Goal: Task Accomplishment & Management: Complete application form

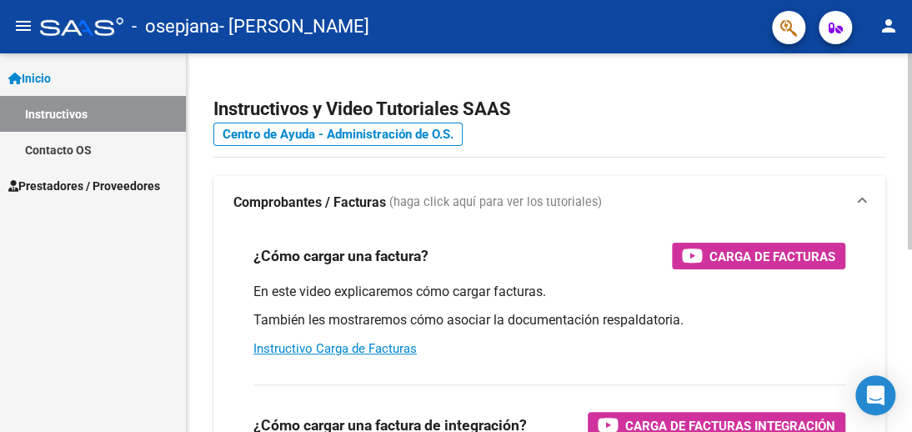
scroll to position [83, 0]
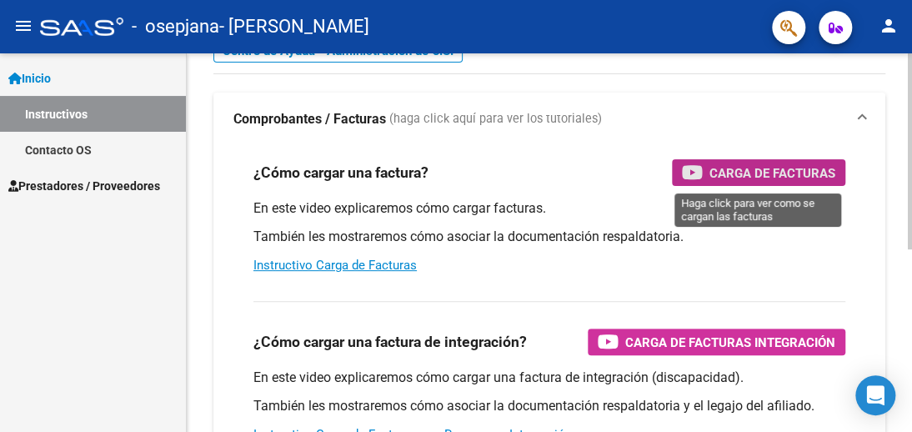
click at [704, 177] on div "Carga de Facturas" at bounding box center [758, 172] width 153 height 27
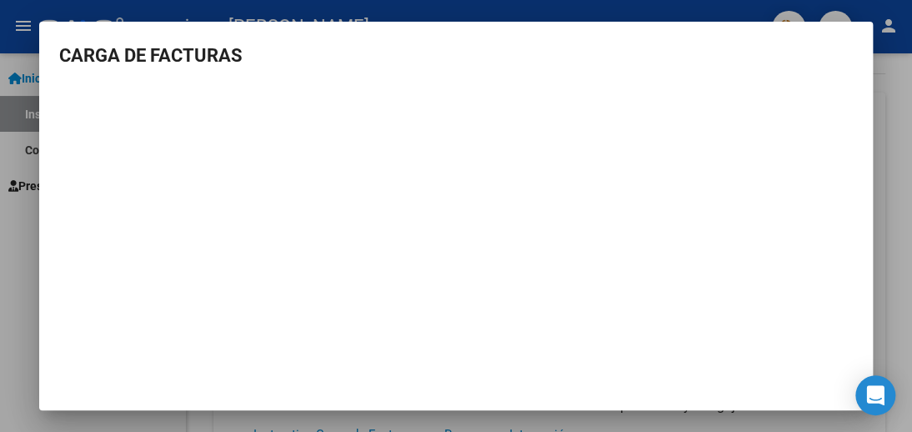
click at [889, 113] on div at bounding box center [456, 216] width 912 height 432
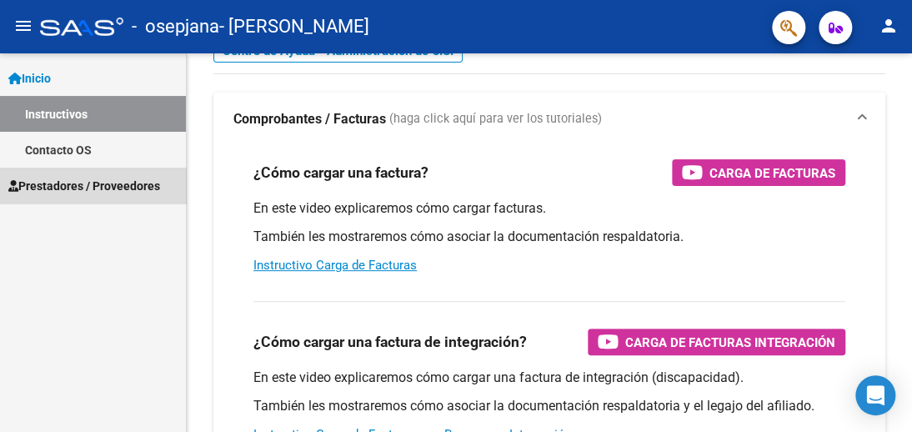
click at [87, 188] on span "Prestadores / Proveedores" at bounding box center [84, 186] width 152 height 18
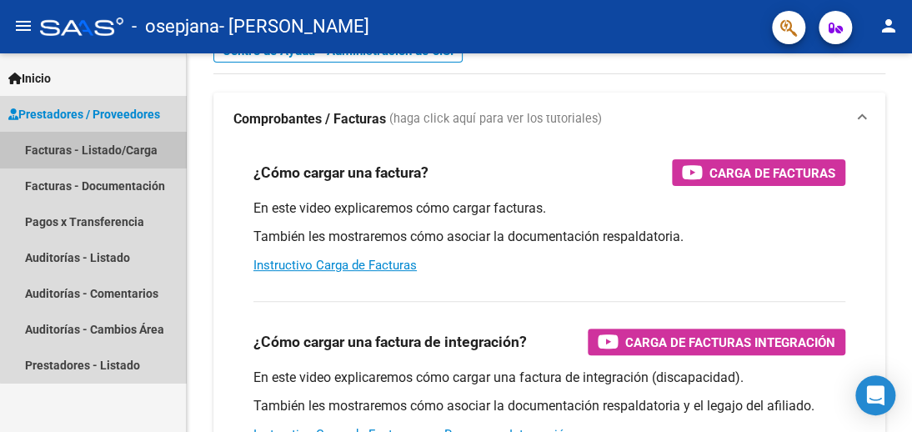
click at [118, 150] on link "Facturas - Listado/Carga" at bounding box center [93, 150] width 186 height 36
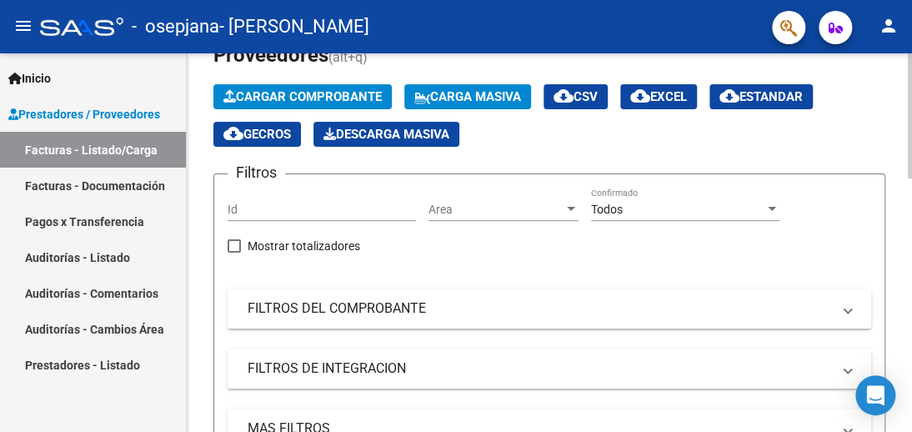
click at [310, 93] on span "Cargar Comprobante" at bounding box center [302, 96] width 158 height 15
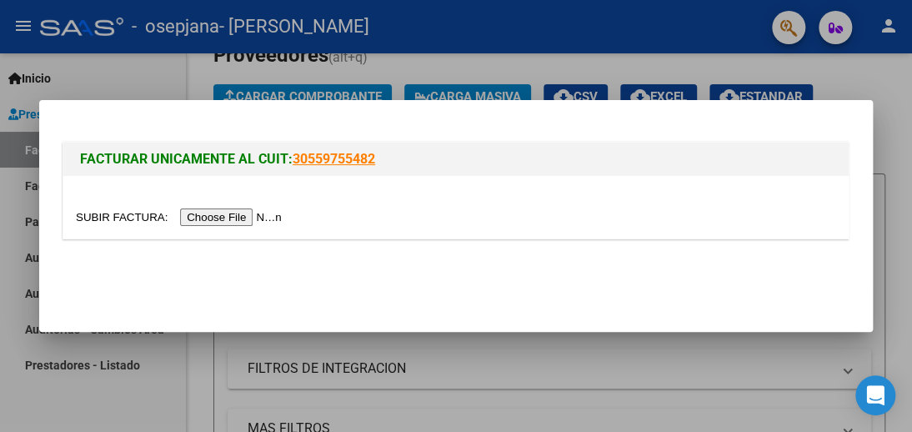
click at [250, 224] on input "file" at bounding box center [181, 217] width 211 height 18
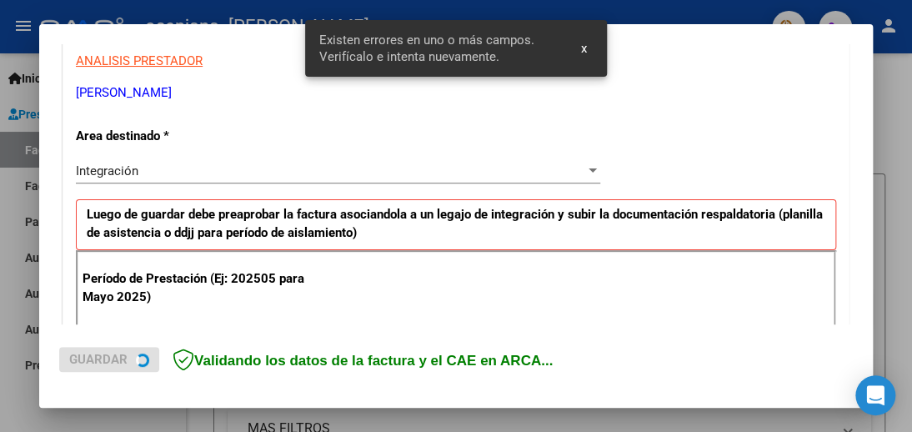
scroll to position [438, 0]
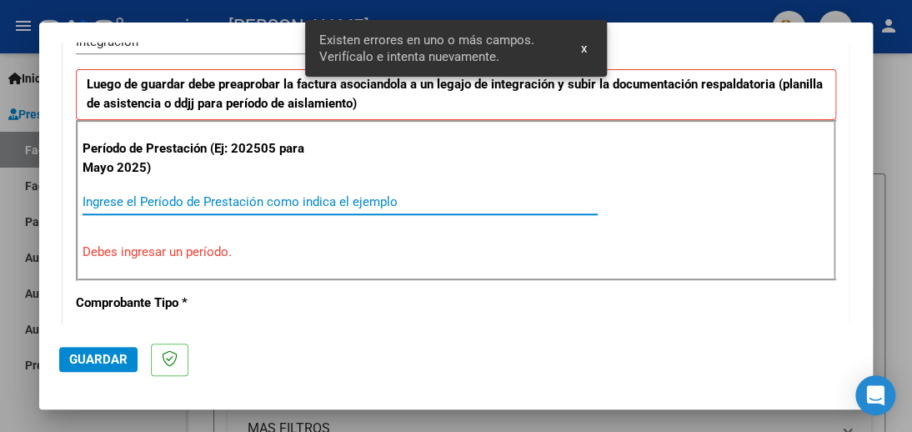
click at [177, 194] on input "Ingrese el Período de Prestación como indica el ejemplo" at bounding box center [340, 201] width 515 height 15
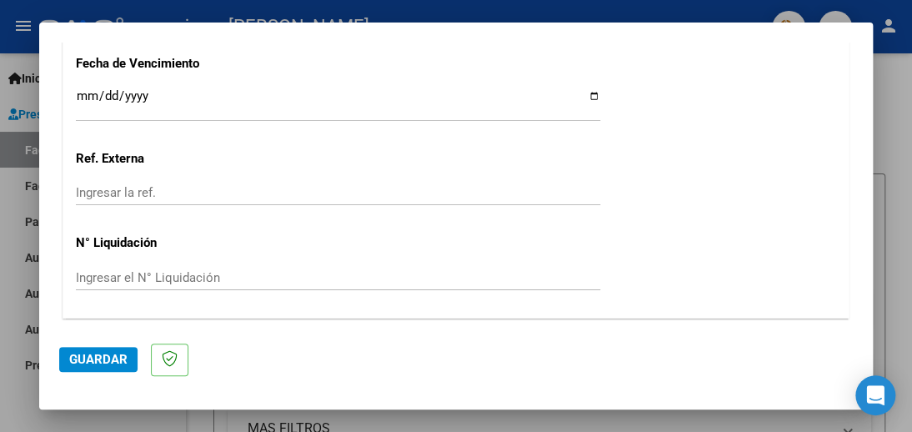
scroll to position [1214, 0]
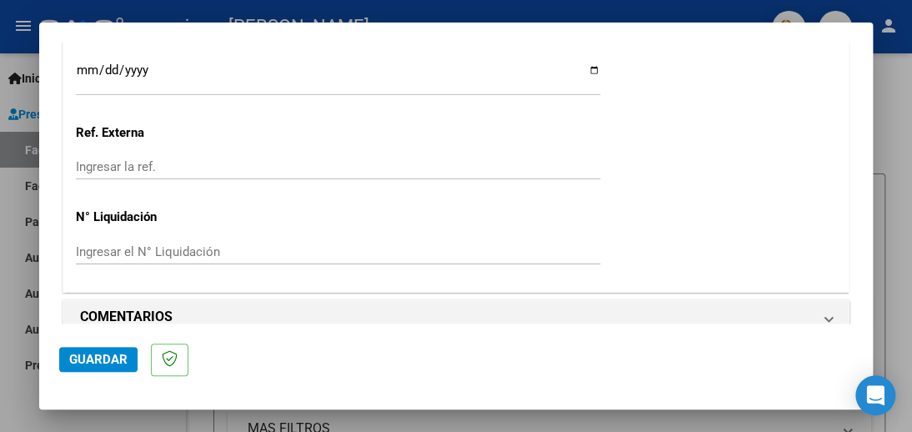
type input "202509"
click at [98, 362] on span "Guardar" at bounding box center [98, 359] width 58 height 15
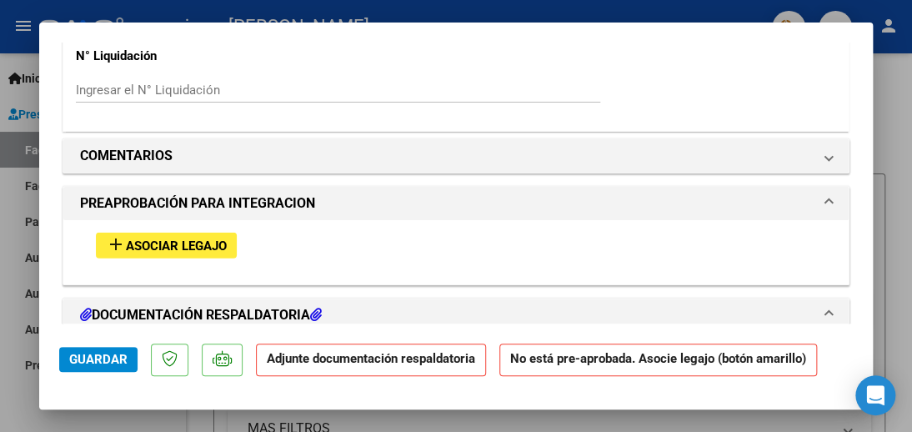
scroll to position [1360, 0]
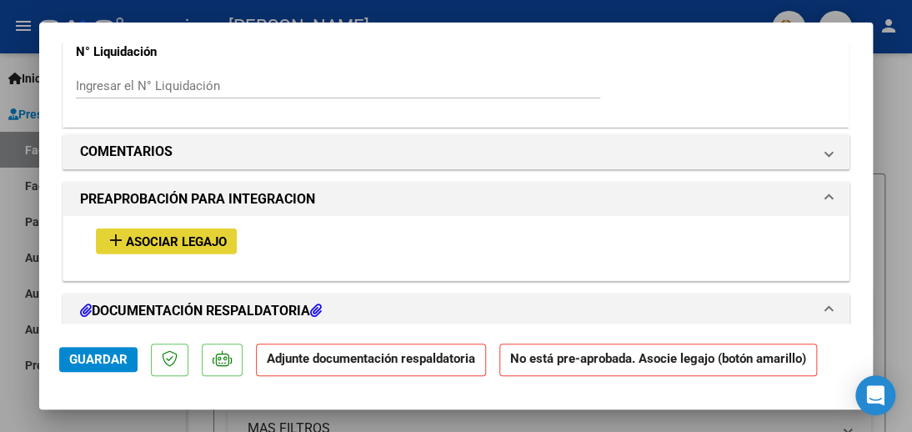
click at [207, 234] on span "Asociar Legajo" at bounding box center [176, 241] width 101 height 15
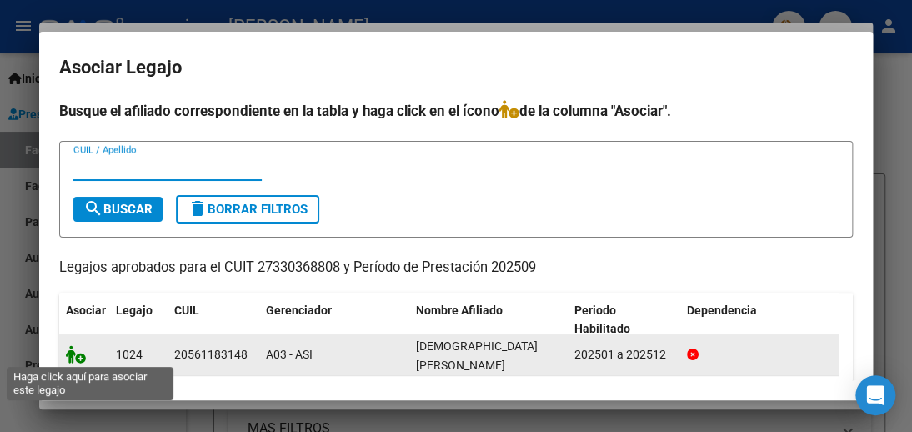
click at [73, 353] on icon at bounding box center [76, 354] width 20 height 18
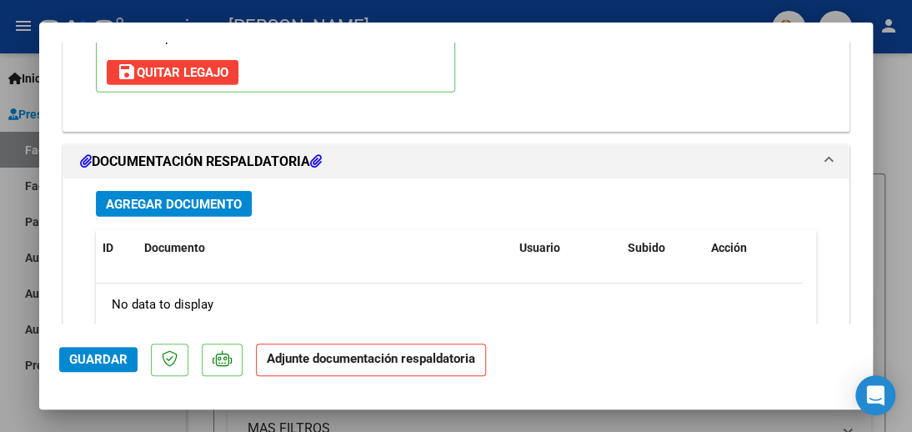
scroll to position [1768, 0]
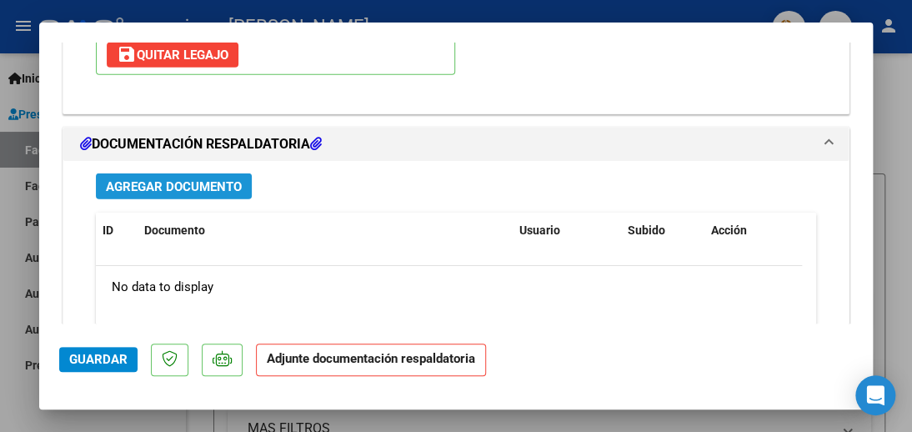
click at [230, 173] on button "Agregar Documento" at bounding box center [174, 186] width 156 height 26
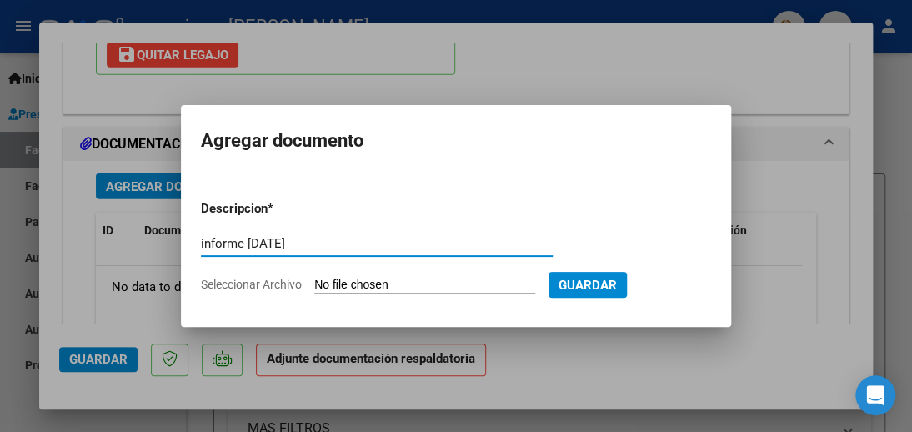
type input "informe [DATE]"
click at [599, 278] on span "Guardar" at bounding box center [588, 285] width 58 height 15
click at [603, 280] on span "Guardar" at bounding box center [588, 285] width 58 height 15
click at [487, 282] on input "Seleccionar Archivo" at bounding box center [424, 286] width 221 height 16
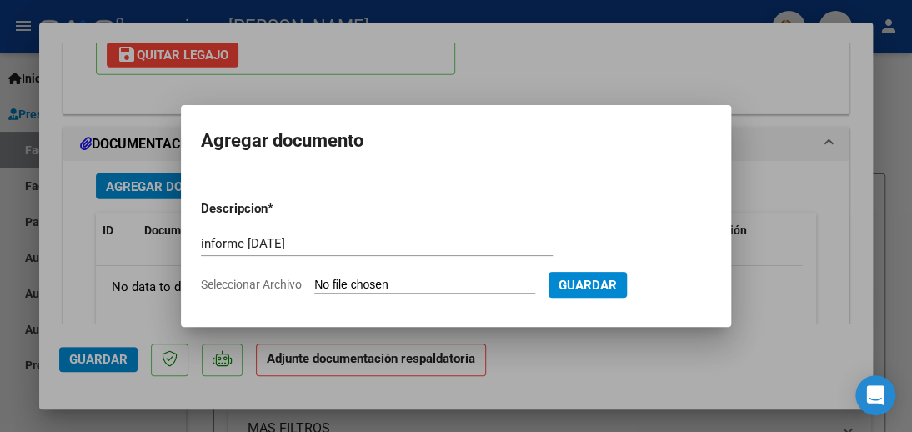
type input "C:\fakepath\informe [PERSON_NAME] evolutivo enero a [DATE].pdf"
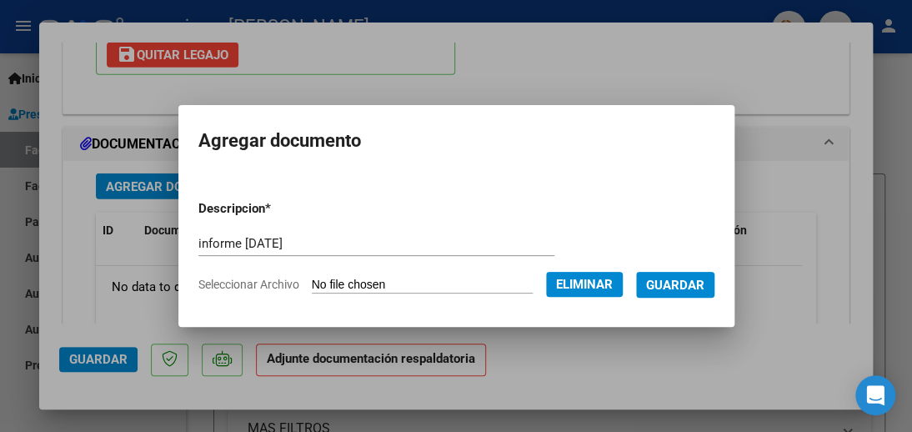
click at [689, 278] on span "Guardar" at bounding box center [675, 285] width 58 height 15
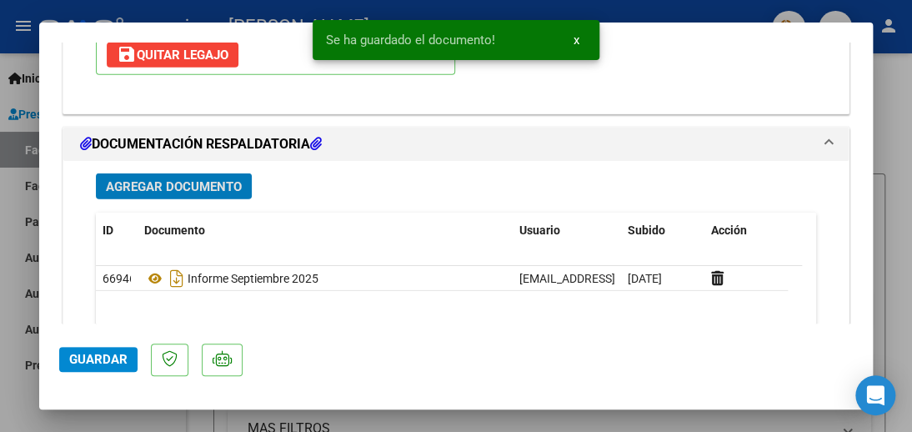
click at [175, 179] on span "Agregar Documento" at bounding box center [174, 186] width 136 height 15
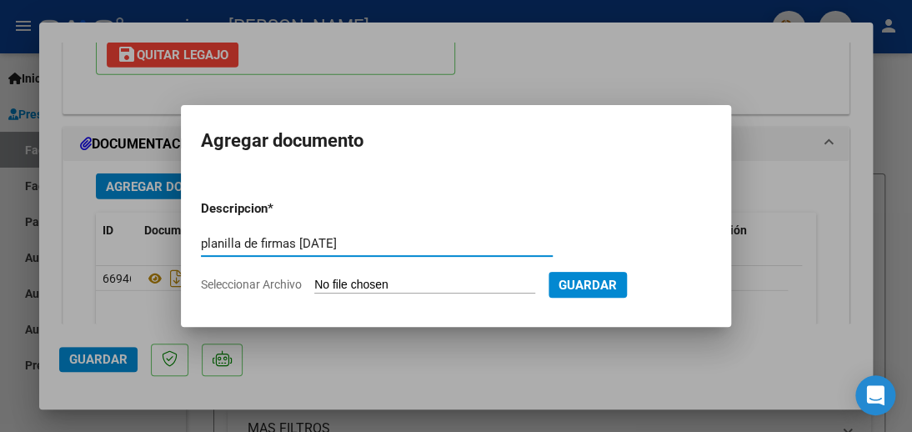
type input "planilla de firmas [DATE]"
click at [490, 288] on input "Seleccionar Archivo" at bounding box center [424, 286] width 221 height 16
type input "C:\fakepath\Planilla de Firmas Septiembre [PERSON_NAME] 2025.pdf"
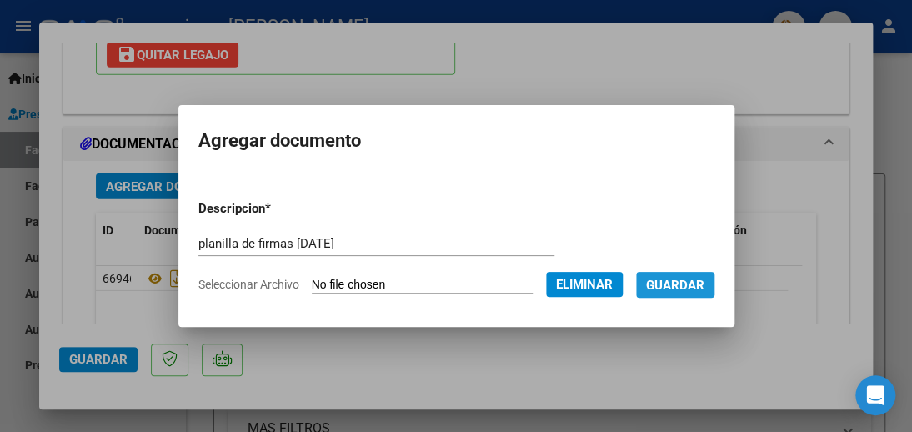
click at [697, 282] on span "Guardar" at bounding box center [675, 285] width 58 height 15
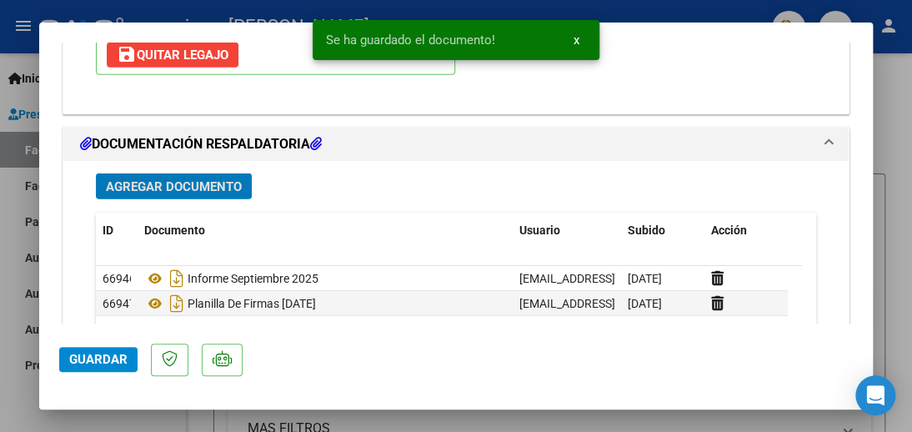
click at [98, 365] on span "Guardar" at bounding box center [98, 359] width 58 height 15
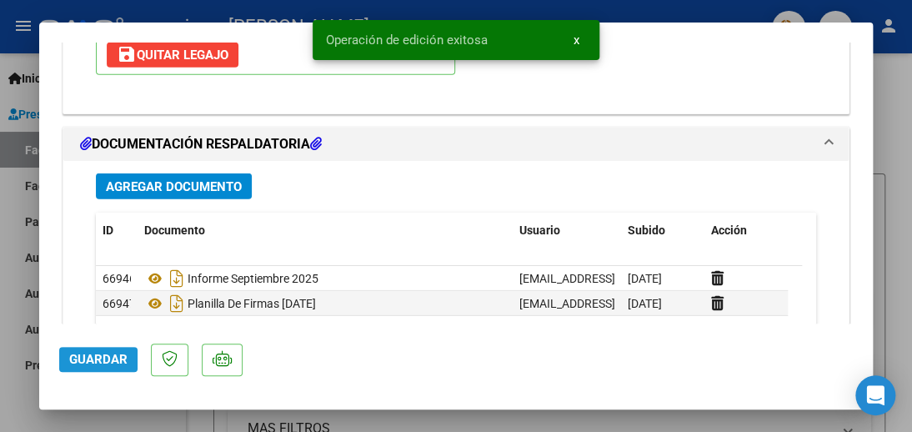
click at [107, 368] on button "Guardar" at bounding box center [98, 359] width 78 height 25
click at [901, 323] on div at bounding box center [456, 216] width 912 height 432
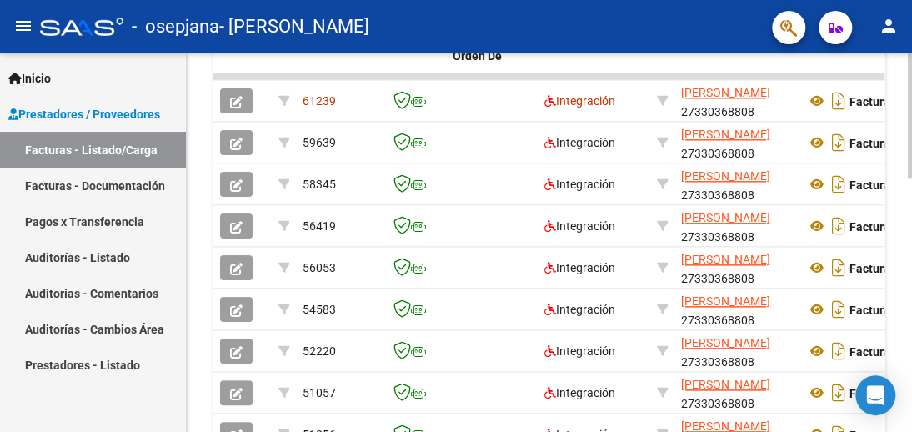
scroll to position [516, 0]
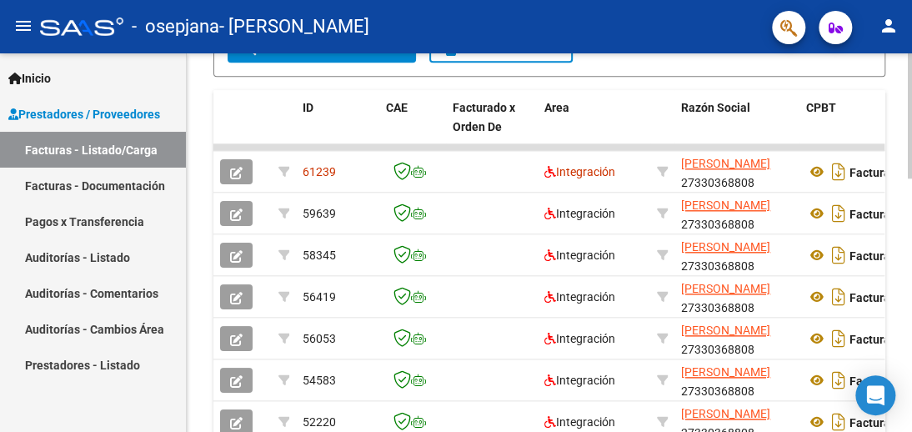
drag, startPoint x: 533, startPoint y: 171, endPoint x: 910, endPoint y: 158, distance: 377.8
click at [910, 158] on div "Video tutorial PRESTADORES -> Listado de CPBTs Emitidos por Prestadores / Prove…" at bounding box center [551, 102] width 729 height 1131
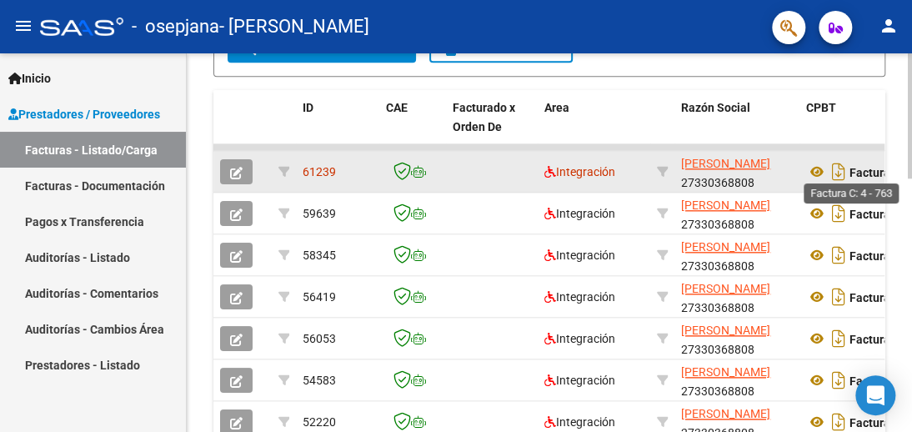
click at [864, 167] on strong "Factura C: 4 - 763" at bounding box center [895, 171] width 93 height 13
